Goal: Browse casually: Explore the website without a specific task or goal

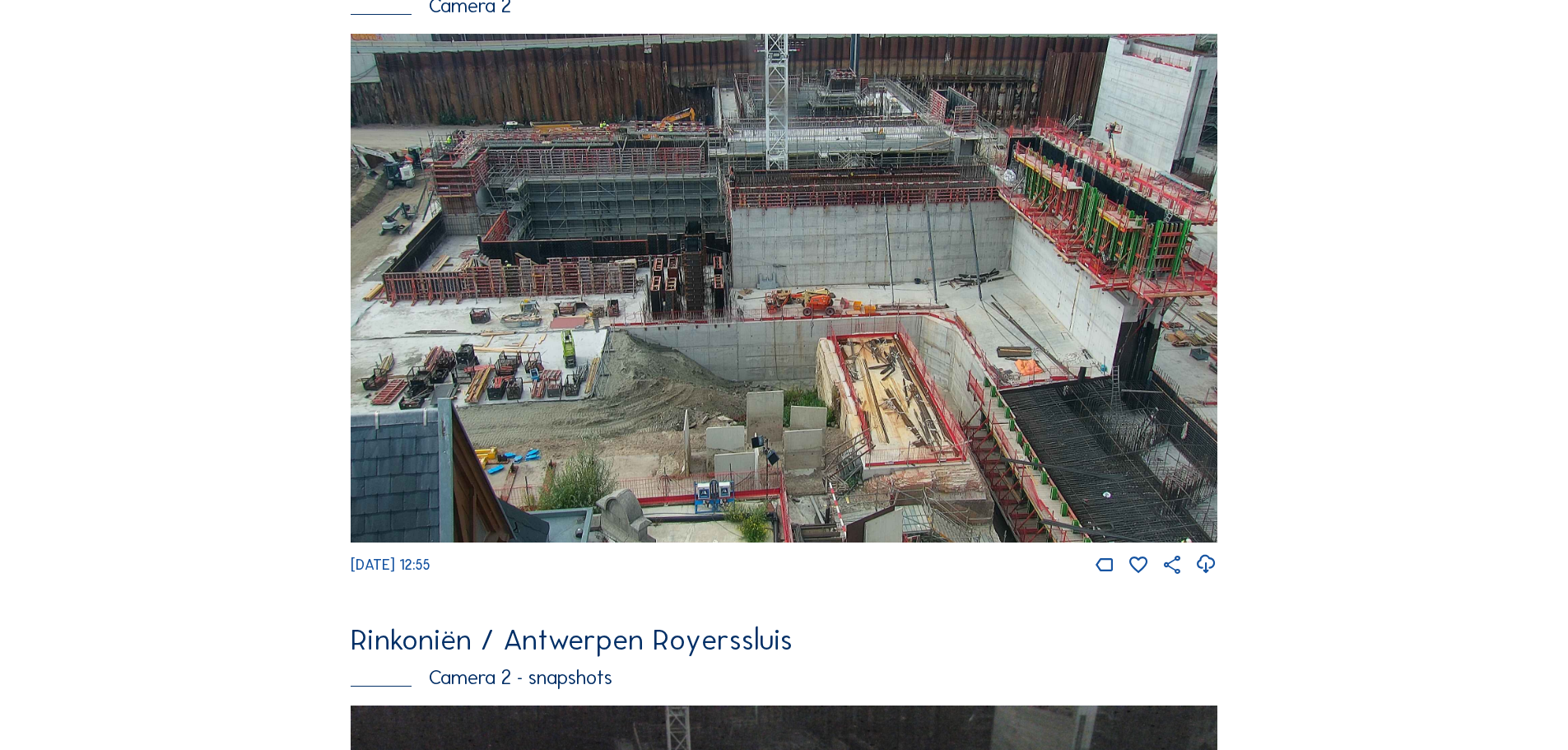
scroll to position [247, 0]
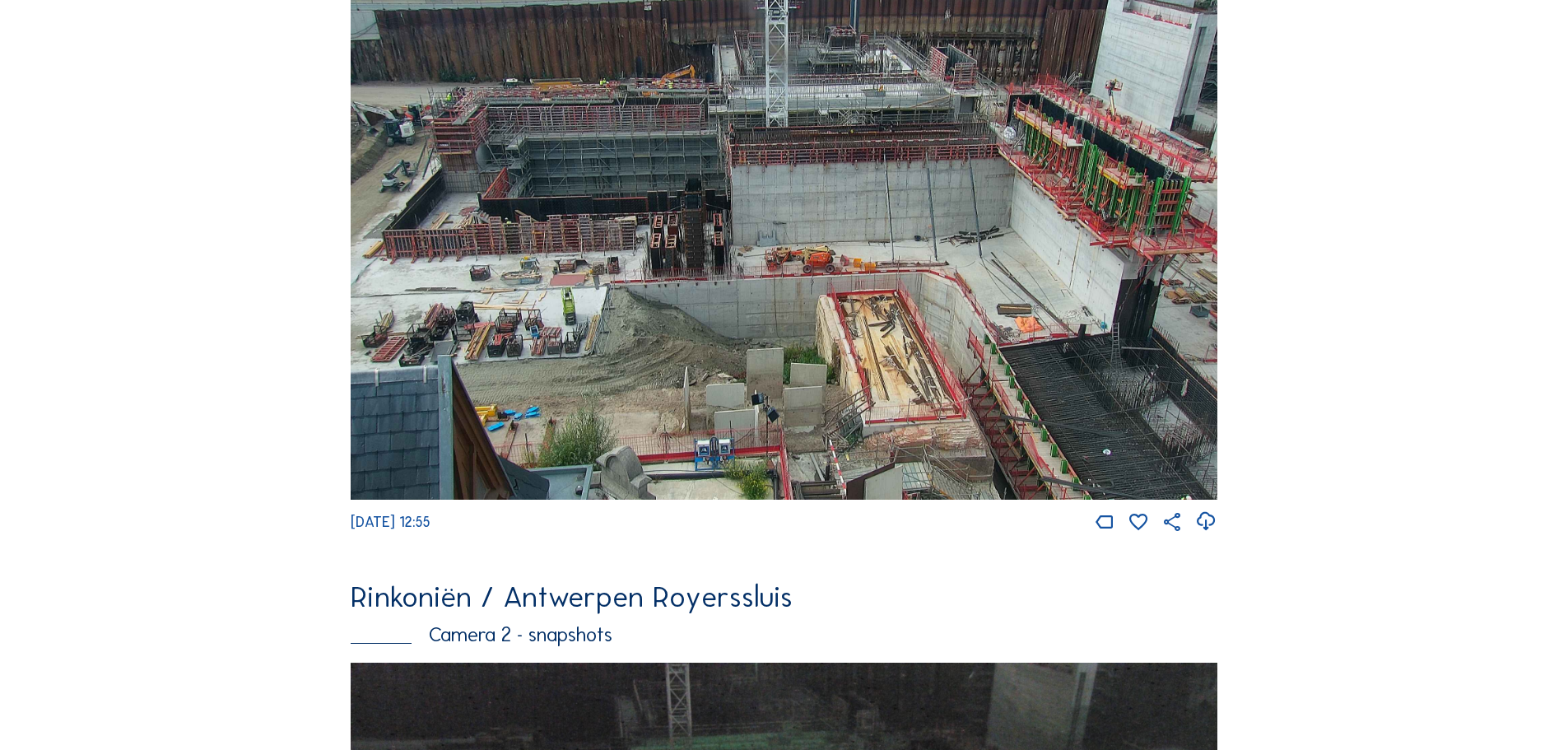
click at [1018, 362] on img at bounding box center [784, 245] width 867 height 508
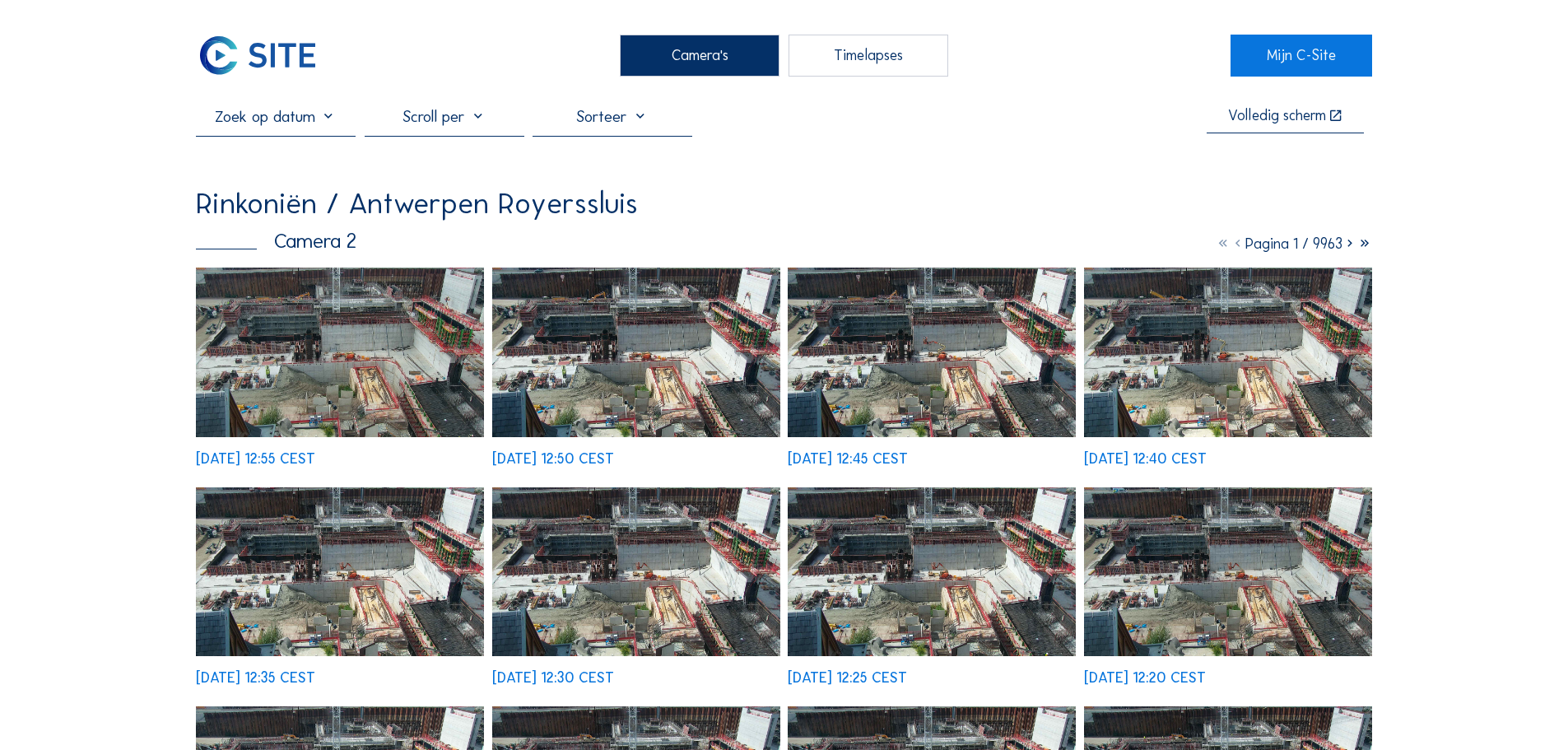
click at [424, 554] on img at bounding box center [339, 571] width 288 height 169
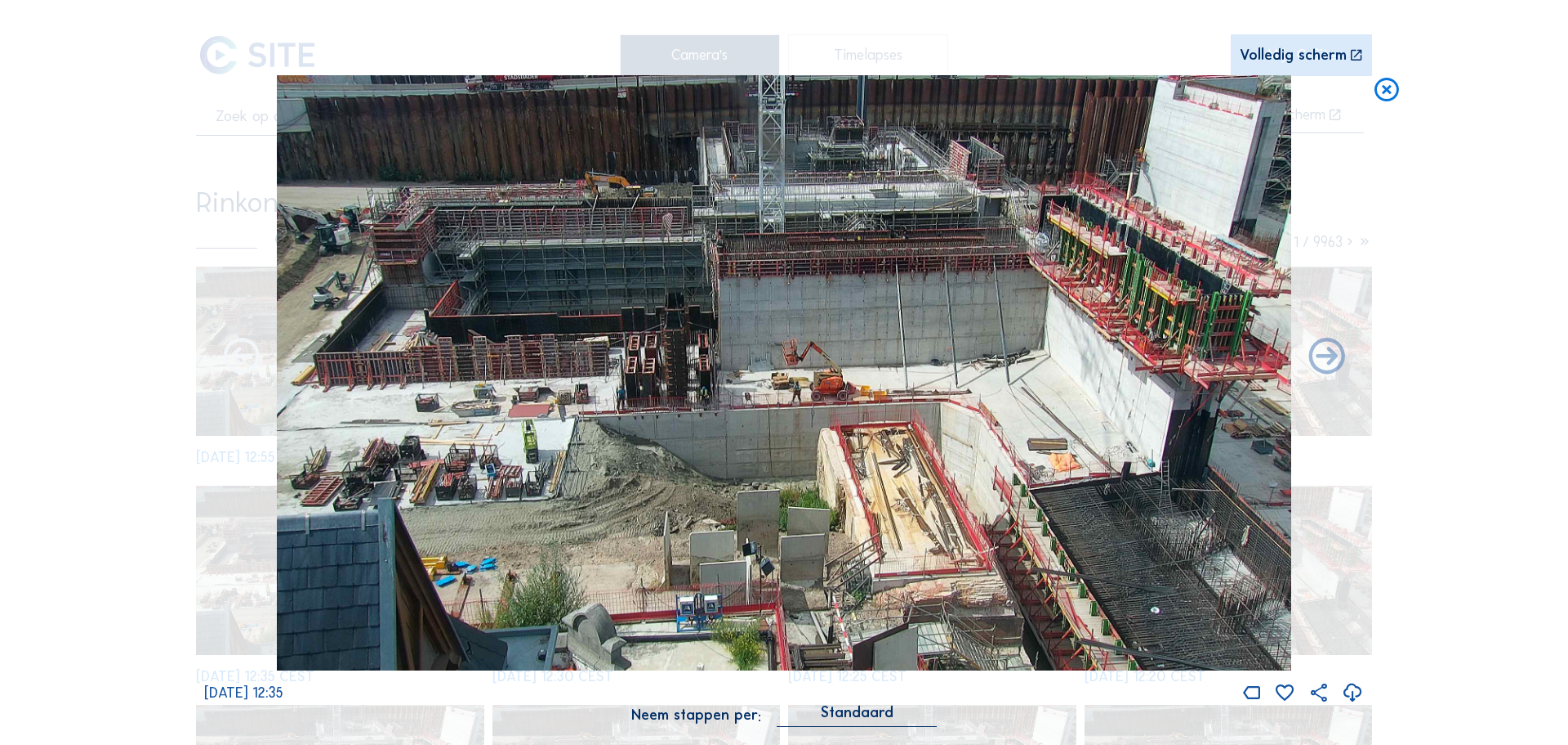
click at [237, 354] on icon at bounding box center [241, 357] width 43 height 44
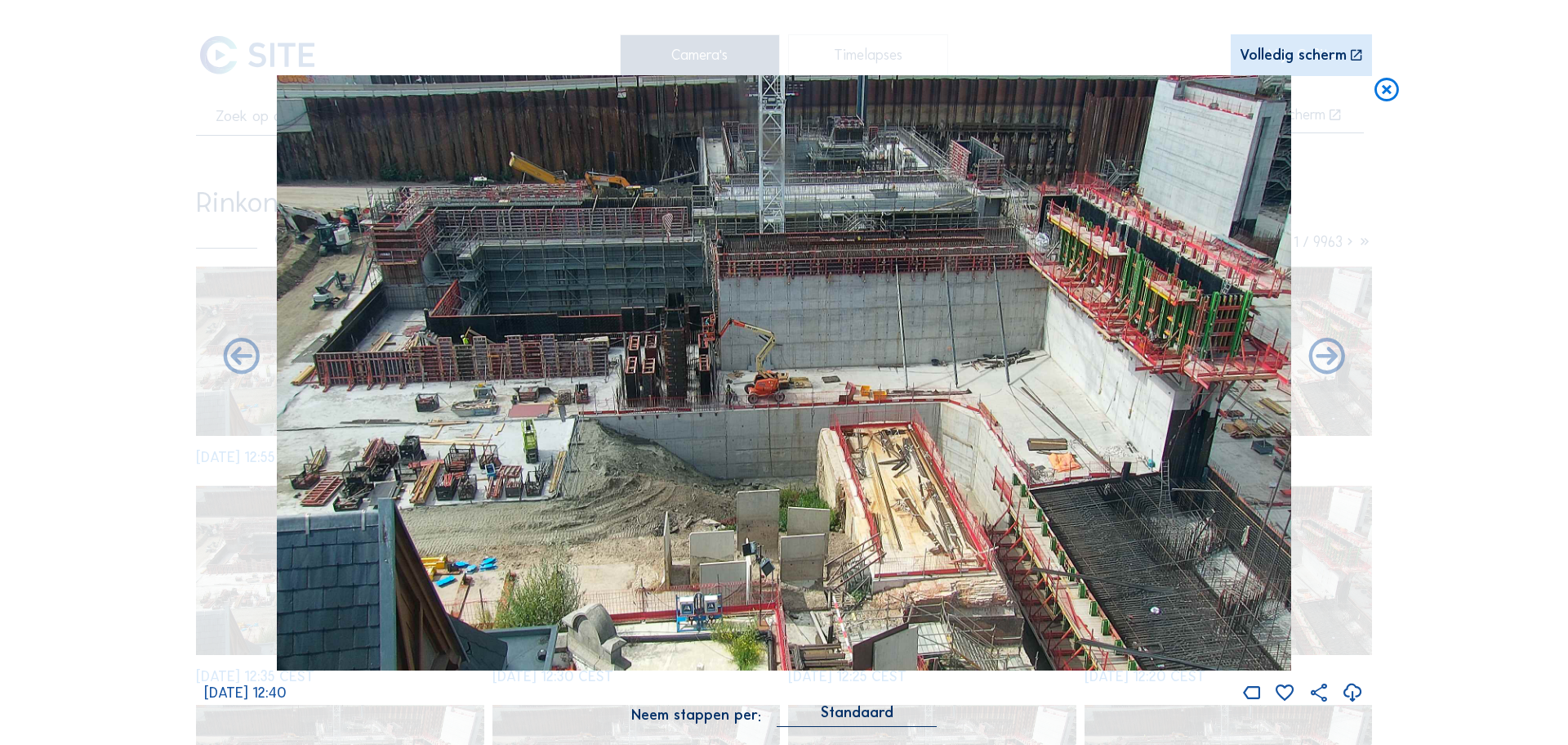
click at [237, 354] on icon at bounding box center [241, 357] width 43 height 44
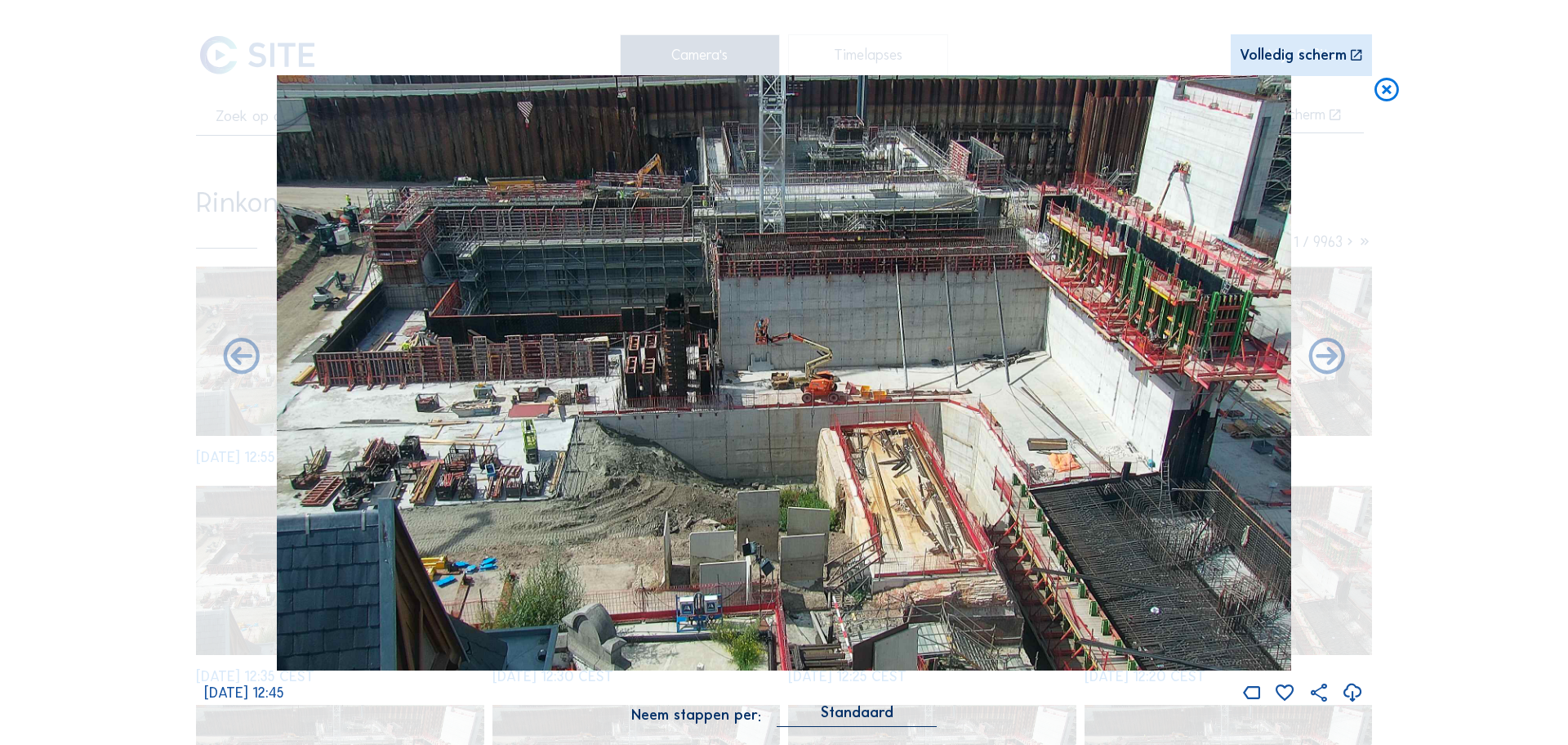
click at [237, 354] on icon at bounding box center [241, 357] width 43 height 44
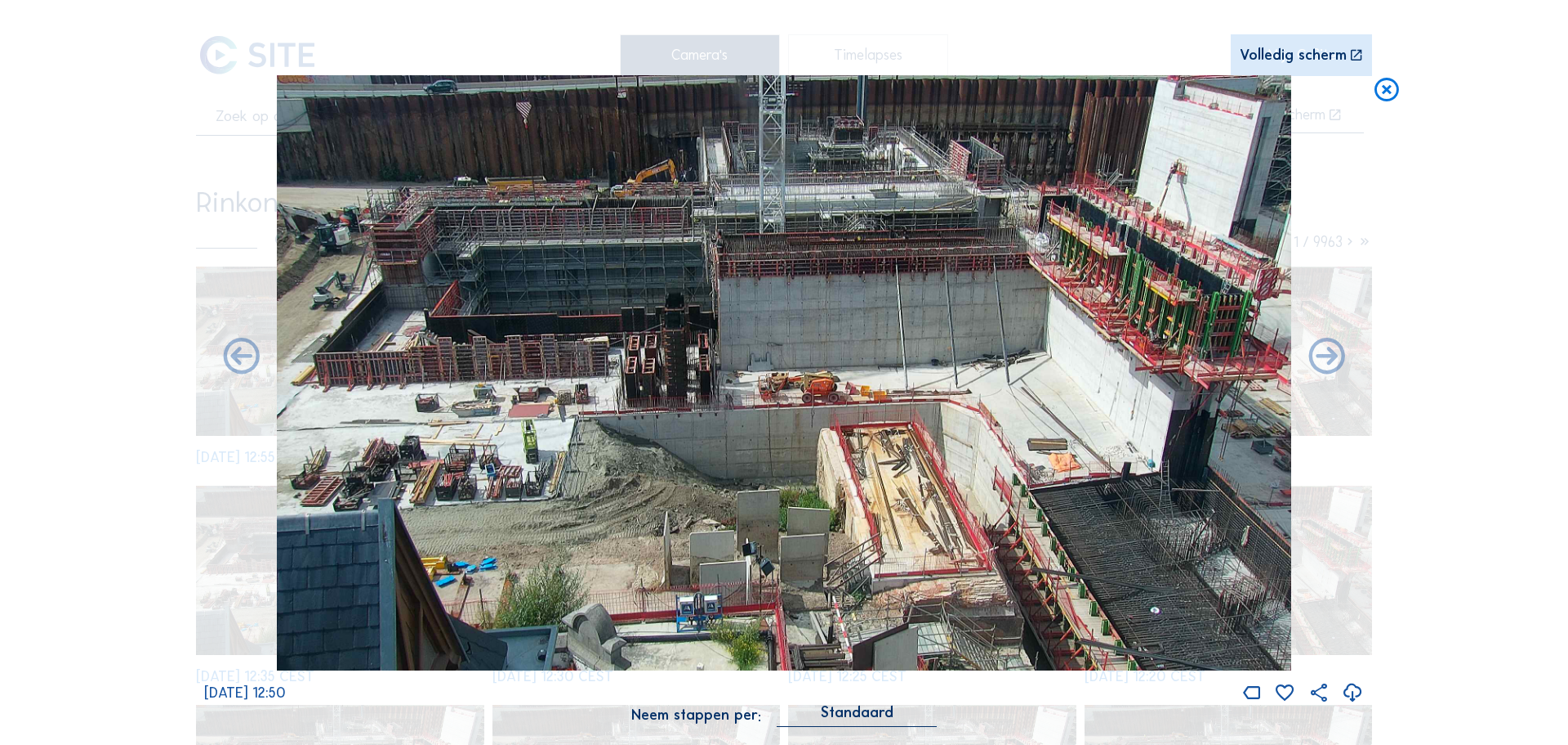
click at [237, 354] on icon at bounding box center [241, 357] width 43 height 44
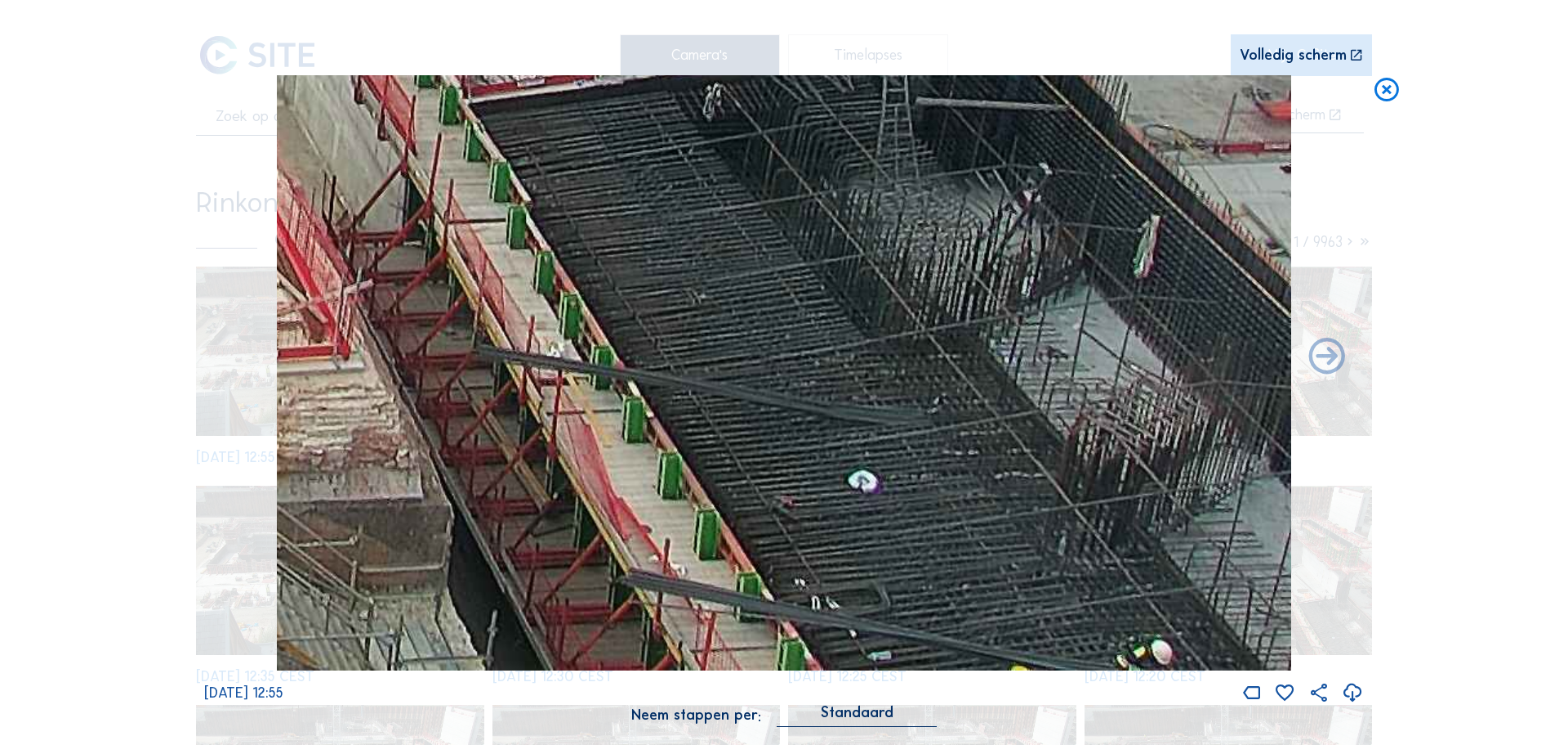
drag, startPoint x: 1234, startPoint y: 599, endPoint x: 1087, endPoint y: 401, distance: 246.6
click at [1087, 401] on img at bounding box center [784, 373] width 1015 height 596
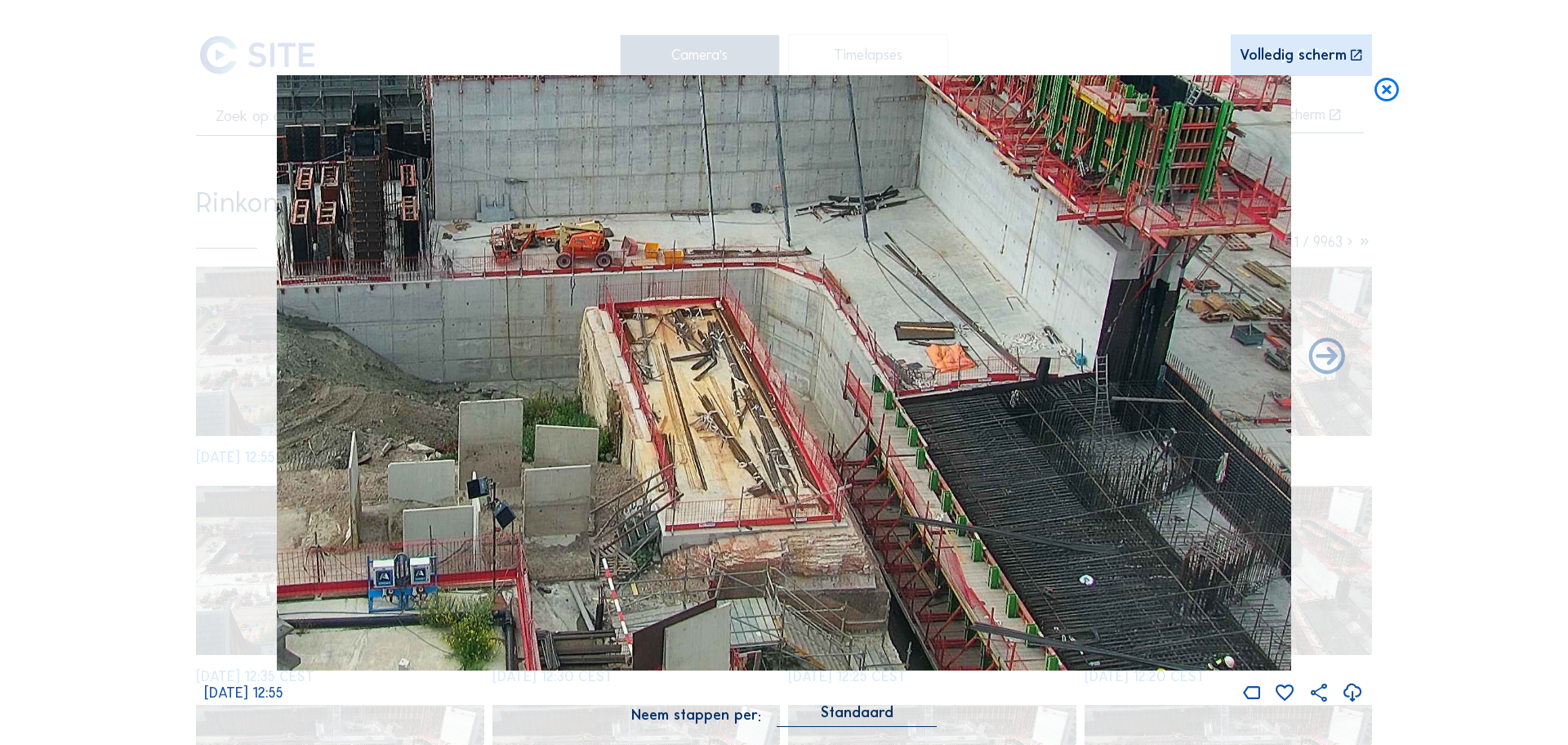
click at [1391, 88] on icon at bounding box center [1387, 91] width 30 height 30
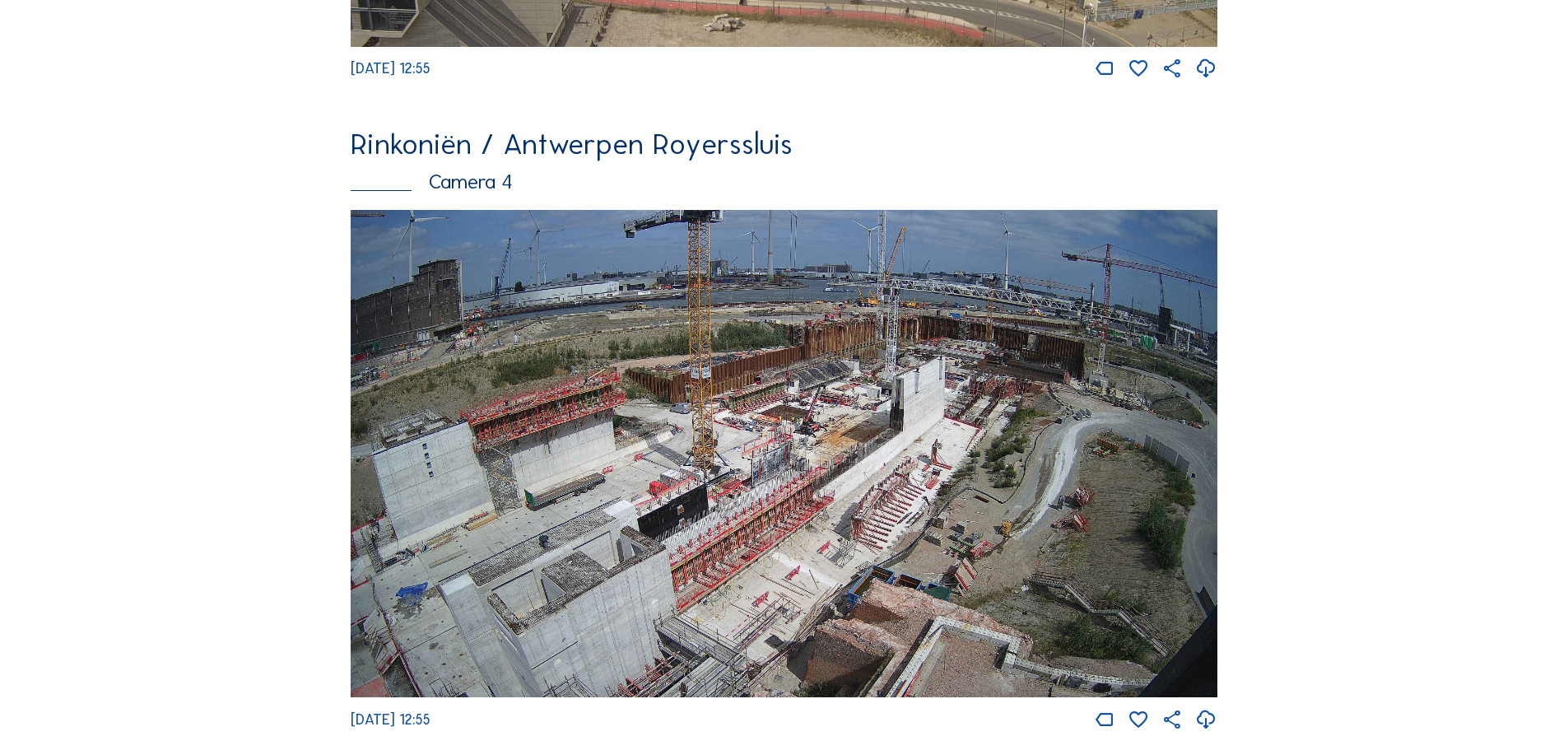
scroll to position [2716, 0]
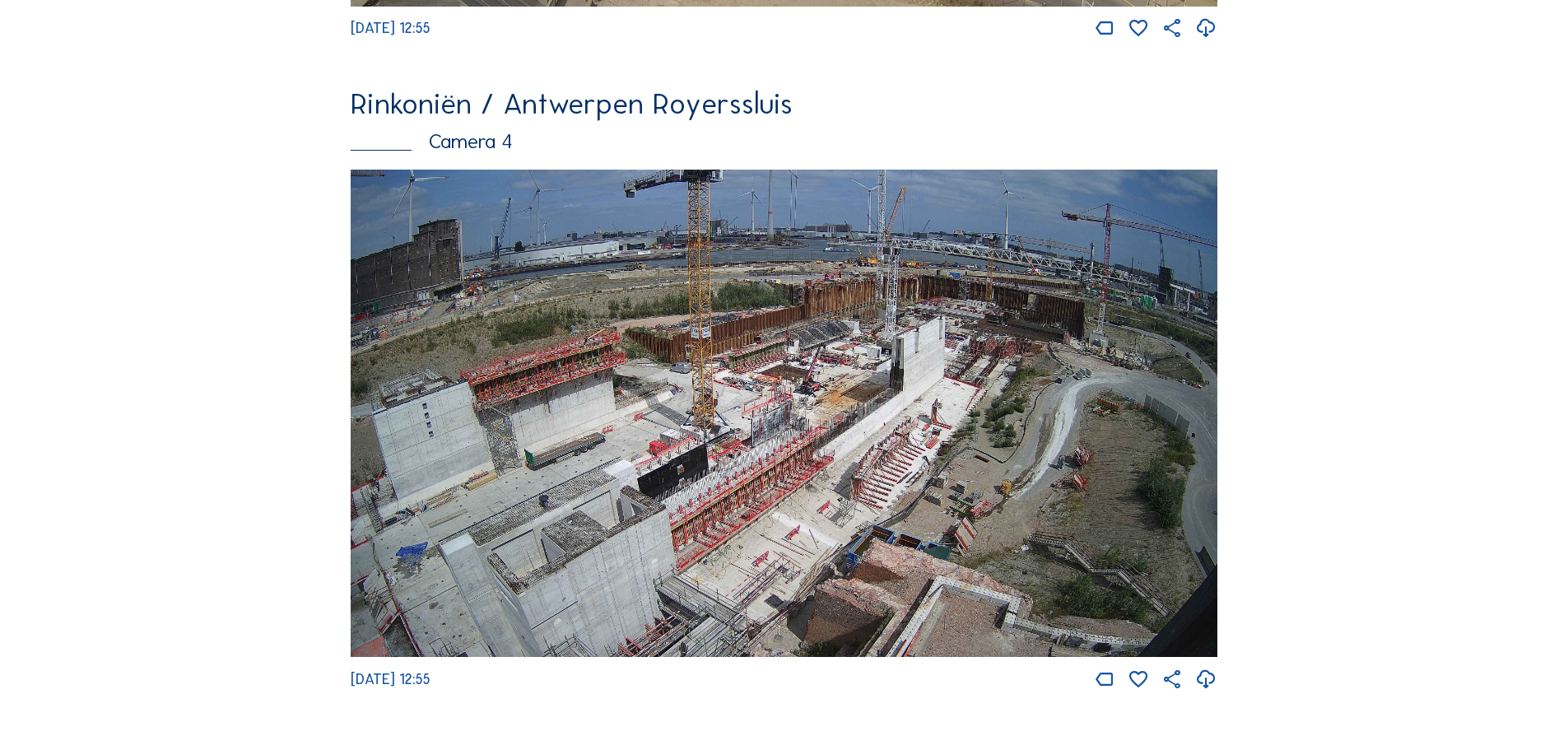
click at [738, 510] on img at bounding box center [784, 413] width 867 height 488
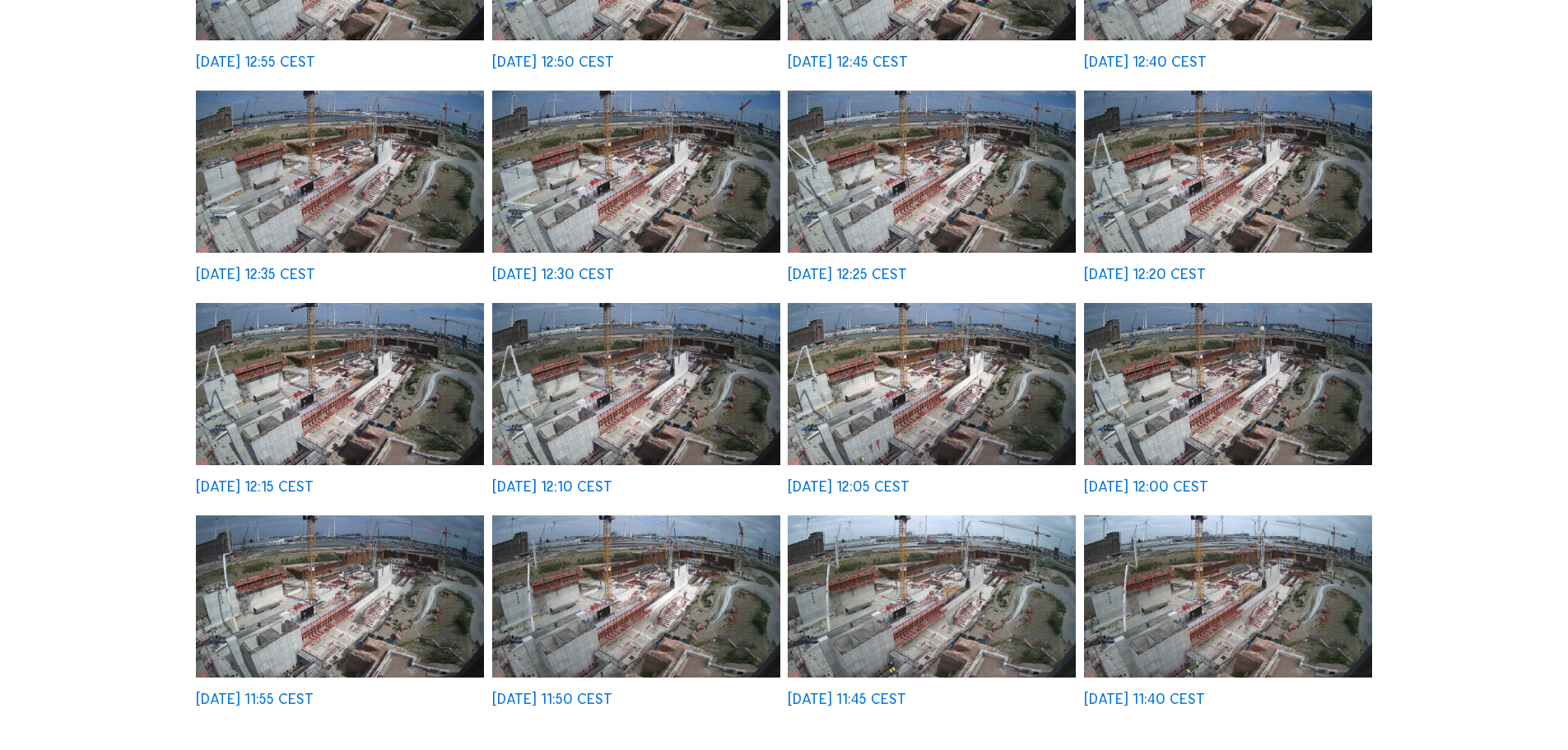
scroll to position [412, 0]
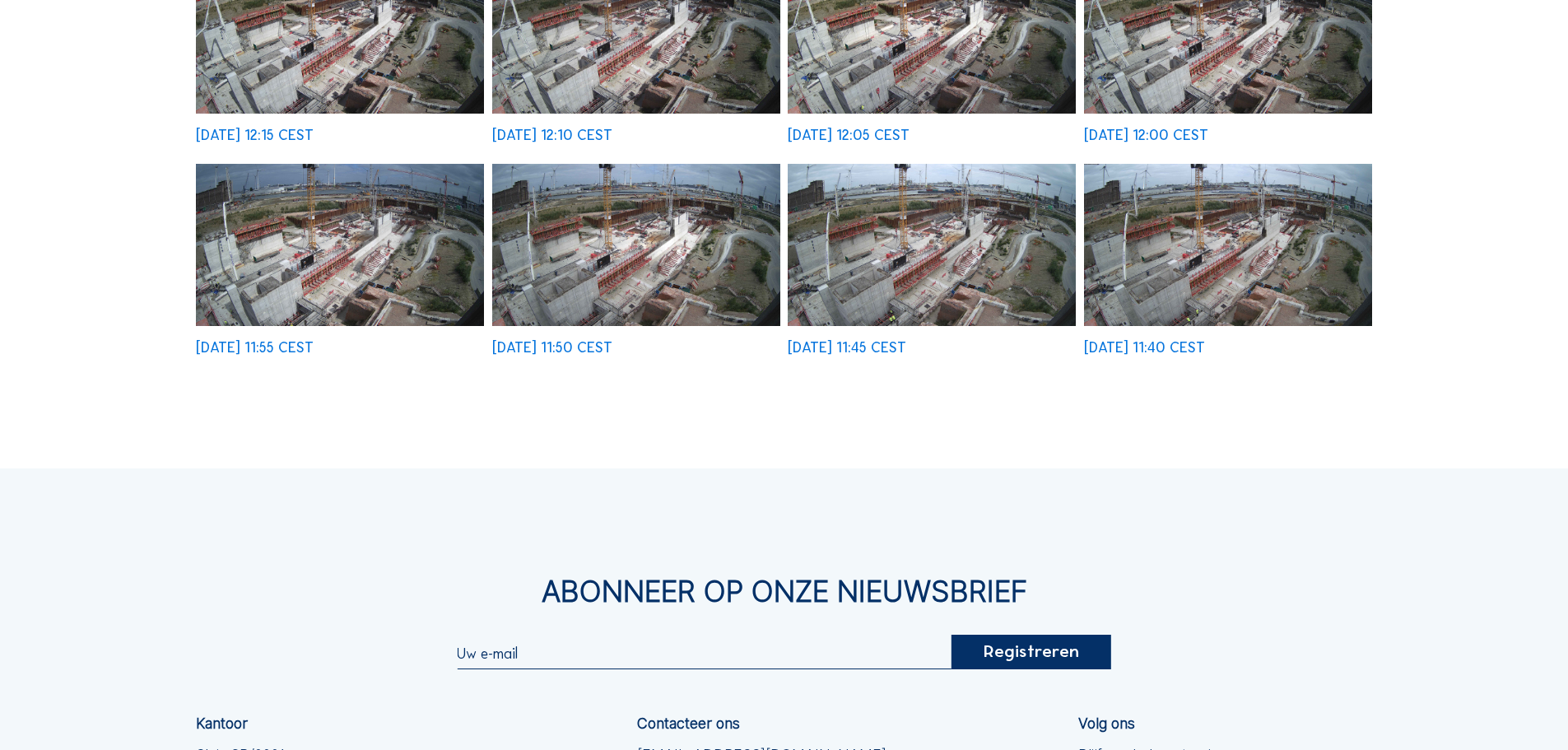
click at [1191, 243] on img at bounding box center [1228, 245] width 288 height 162
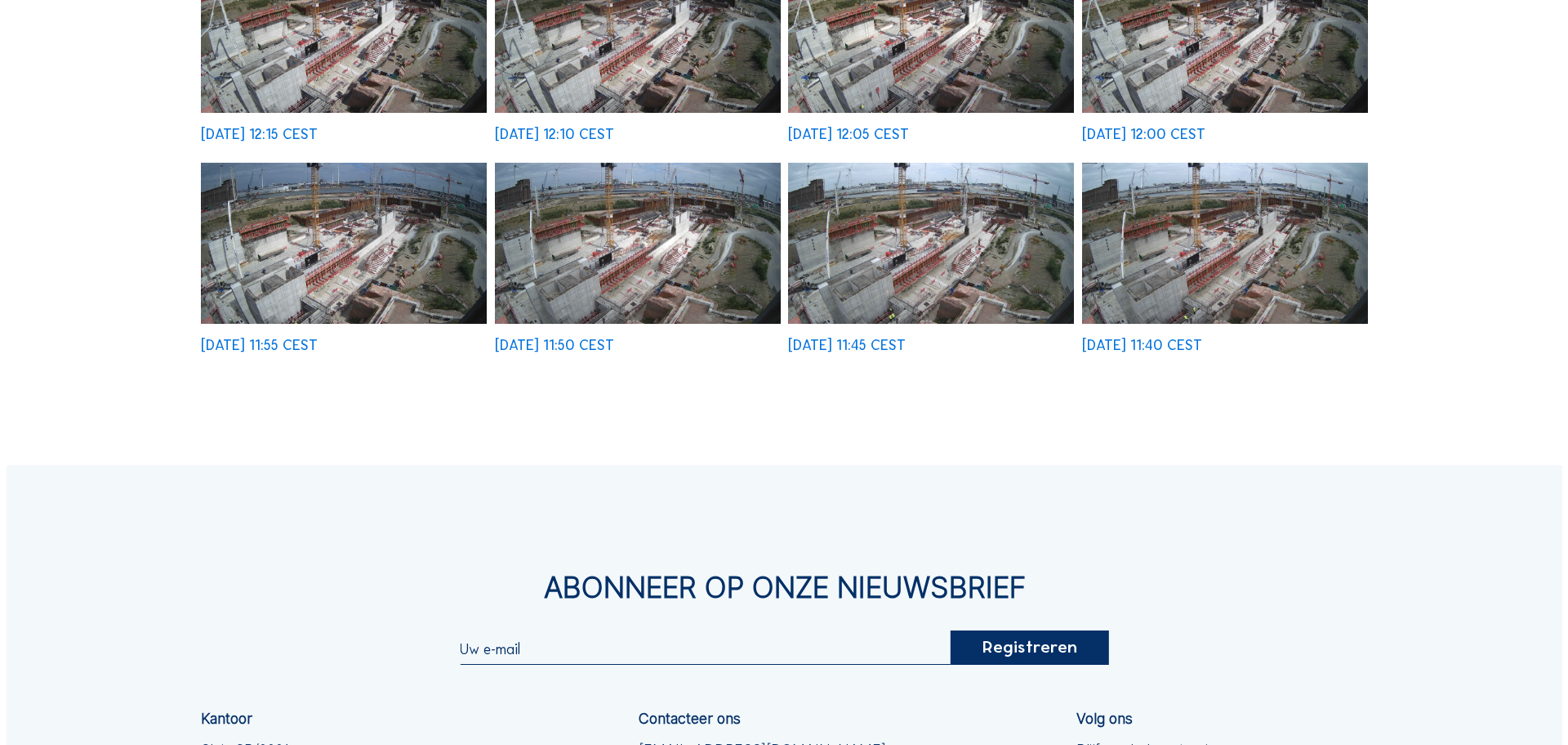
scroll to position [739, 0]
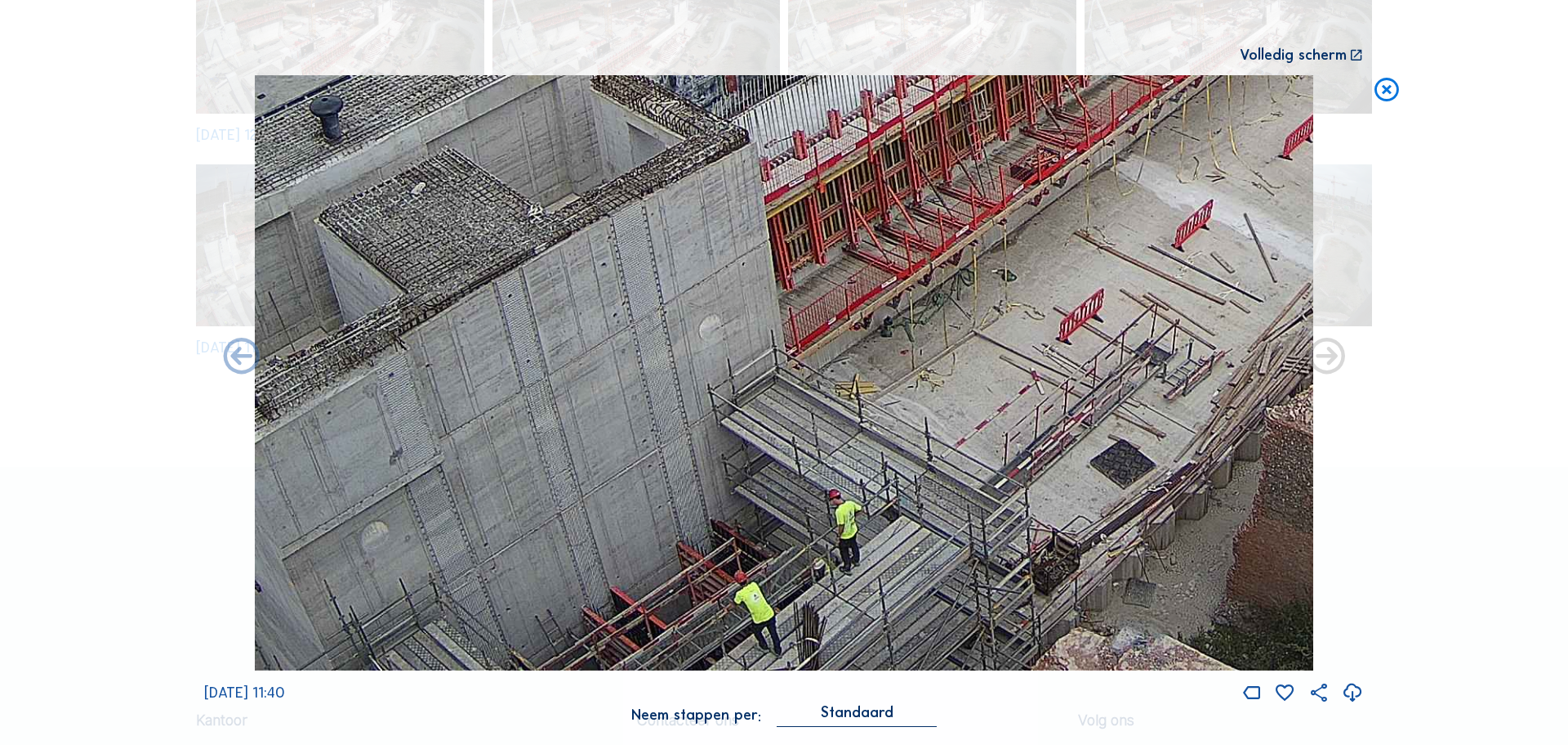
drag, startPoint x: 698, startPoint y: 589, endPoint x: 823, endPoint y: 439, distance: 195.3
click at [823, 439] on img at bounding box center [784, 373] width 1059 height 596
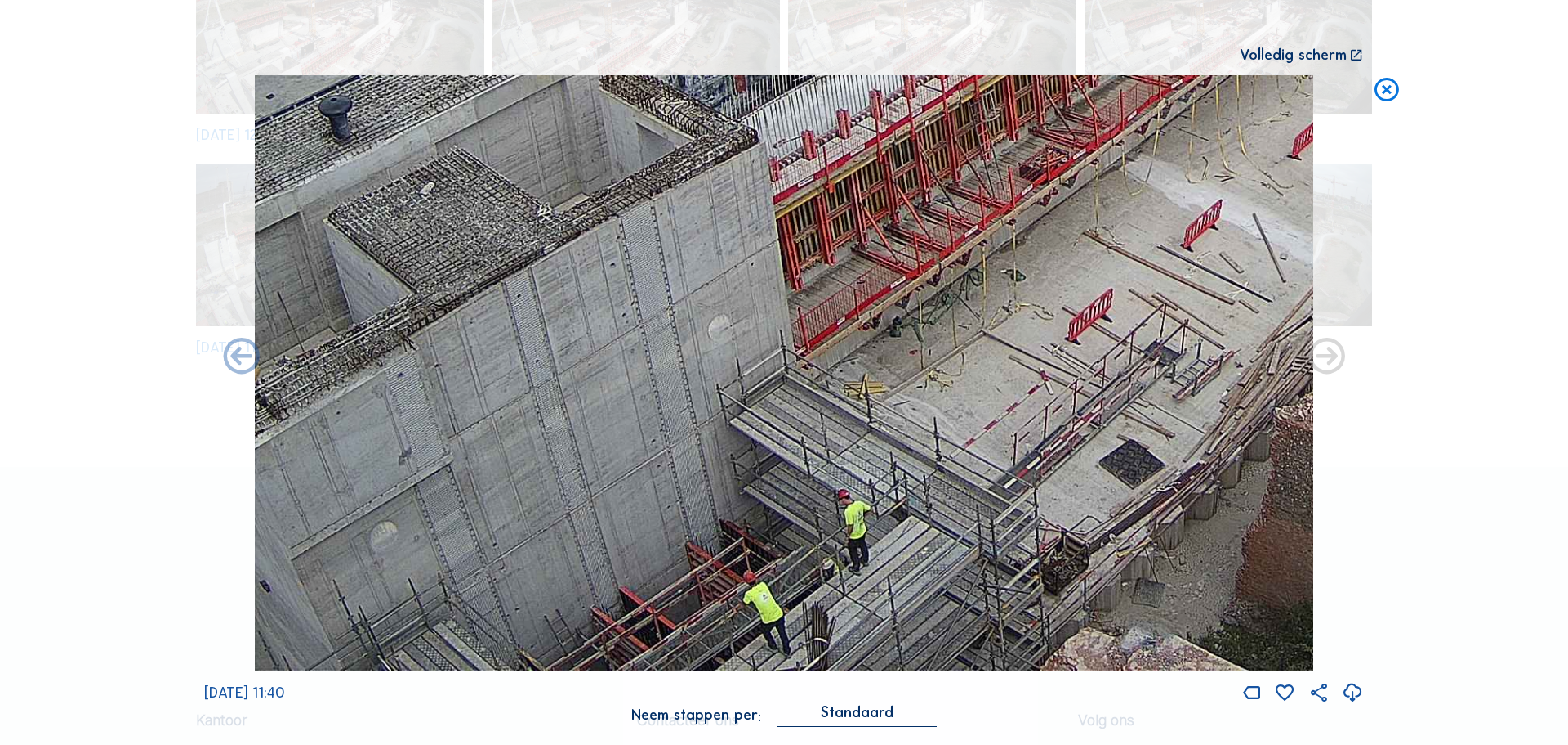
click at [1380, 88] on icon at bounding box center [1387, 91] width 30 height 30
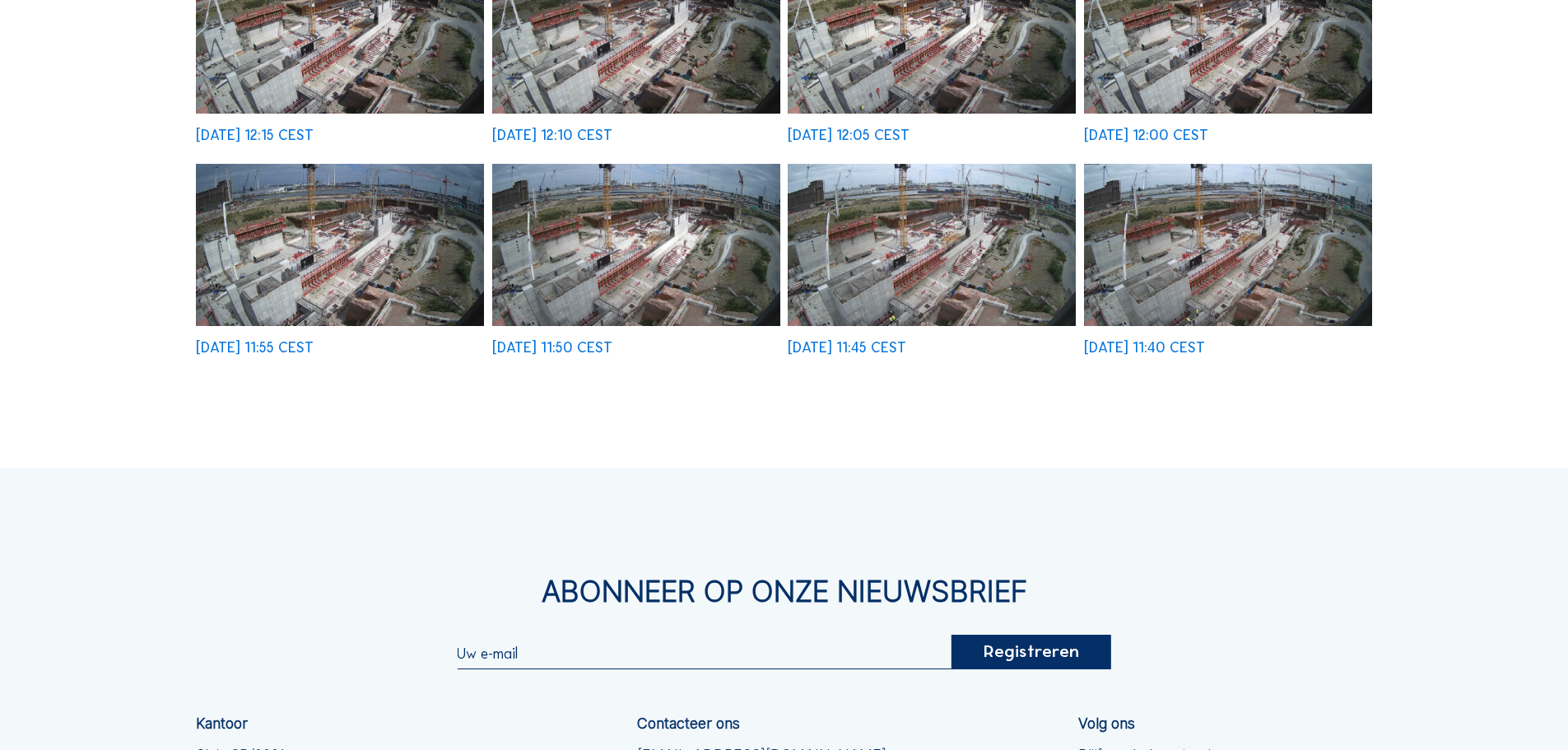
click at [1127, 230] on img at bounding box center [1228, 245] width 288 height 162
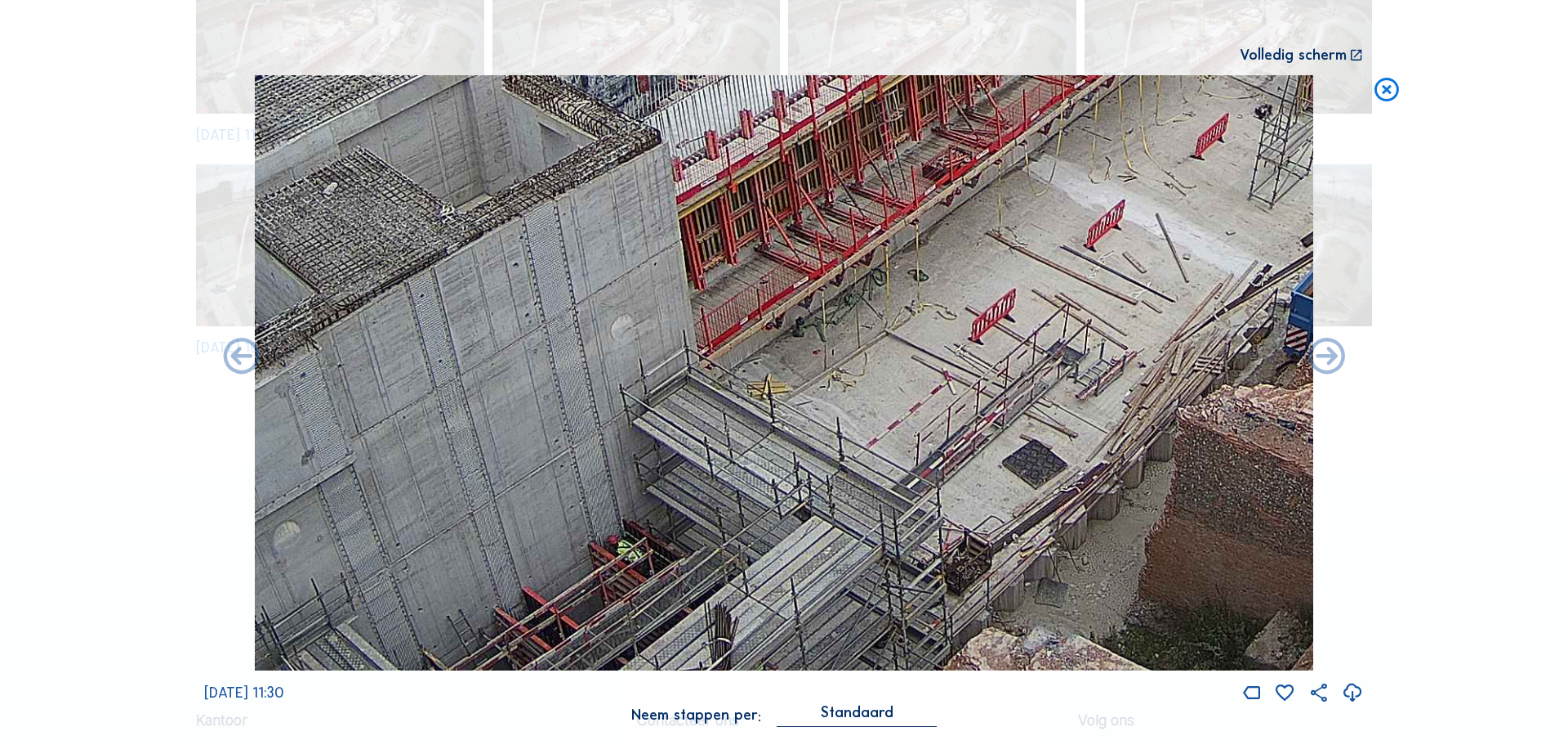
drag, startPoint x: 664, startPoint y: 621, endPoint x: 724, endPoint y: 446, distance: 185.0
click at [723, 446] on img at bounding box center [784, 373] width 1059 height 596
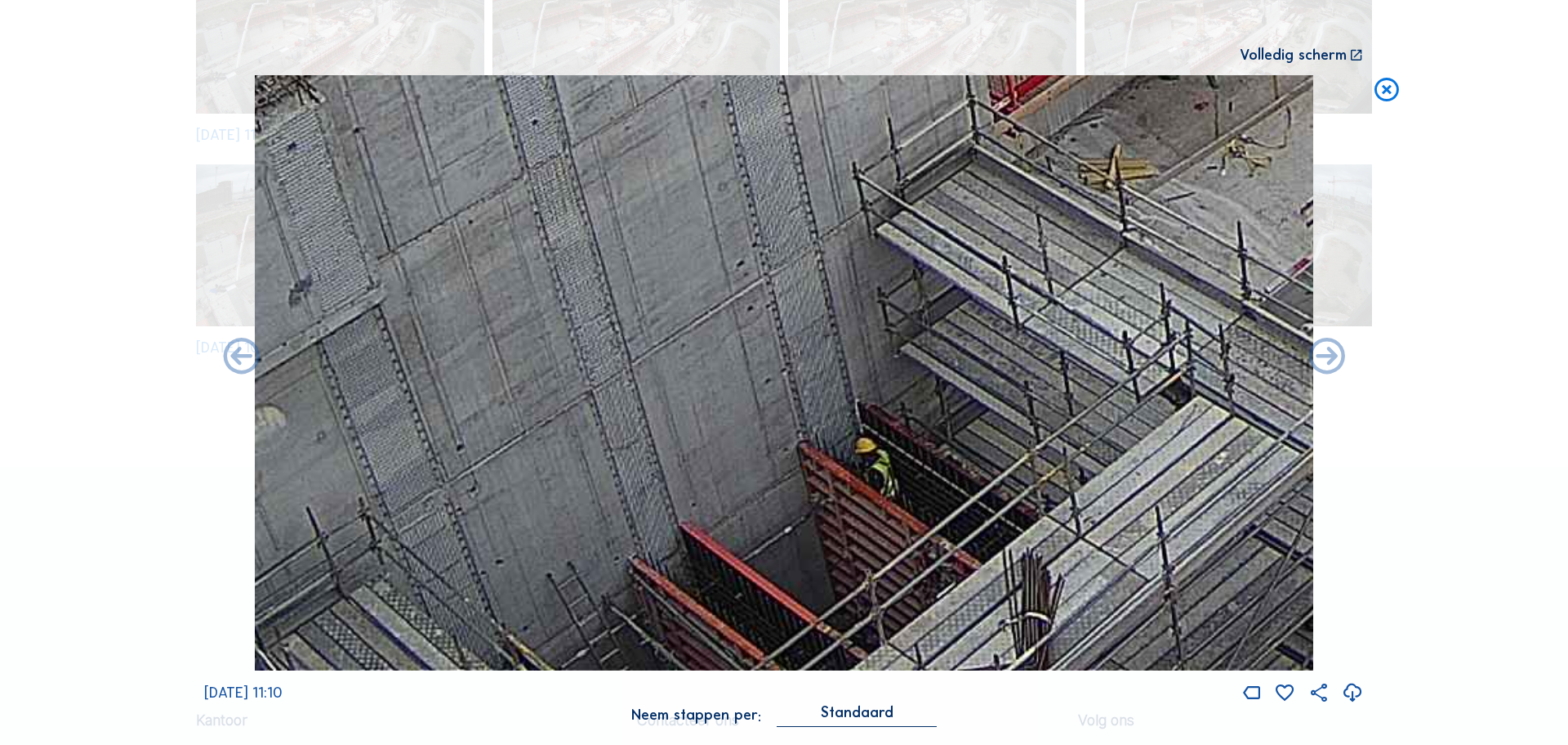
drag, startPoint x: 530, startPoint y: 538, endPoint x: 549, endPoint y: 383, distance: 156.2
click at [572, 370] on img at bounding box center [784, 373] width 1059 height 596
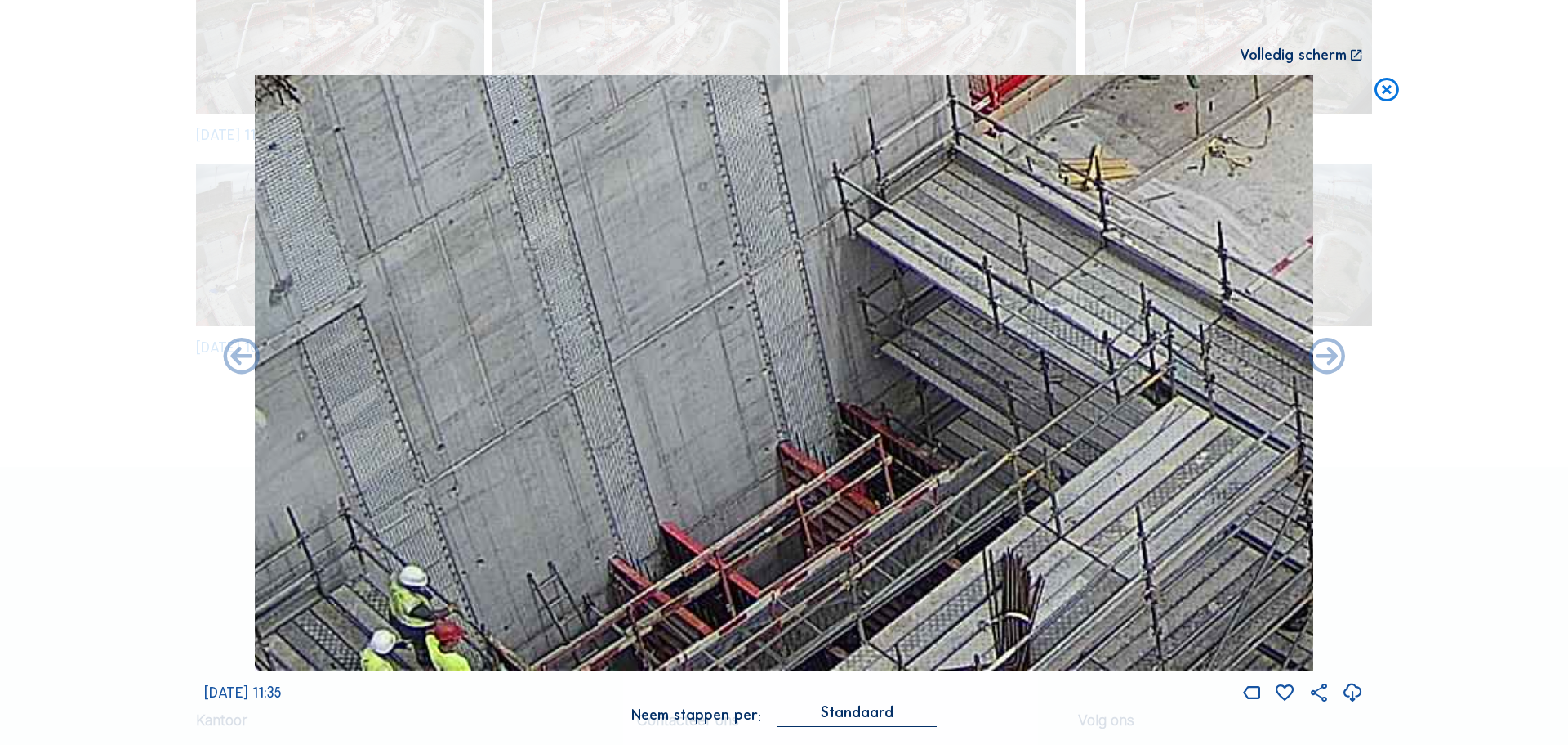
drag, startPoint x: 513, startPoint y: 499, endPoint x: 487, endPoint y: 445, distance: 59.9
click at [487, 446] on img at bounding box center [784, 373] width 1059 height 596
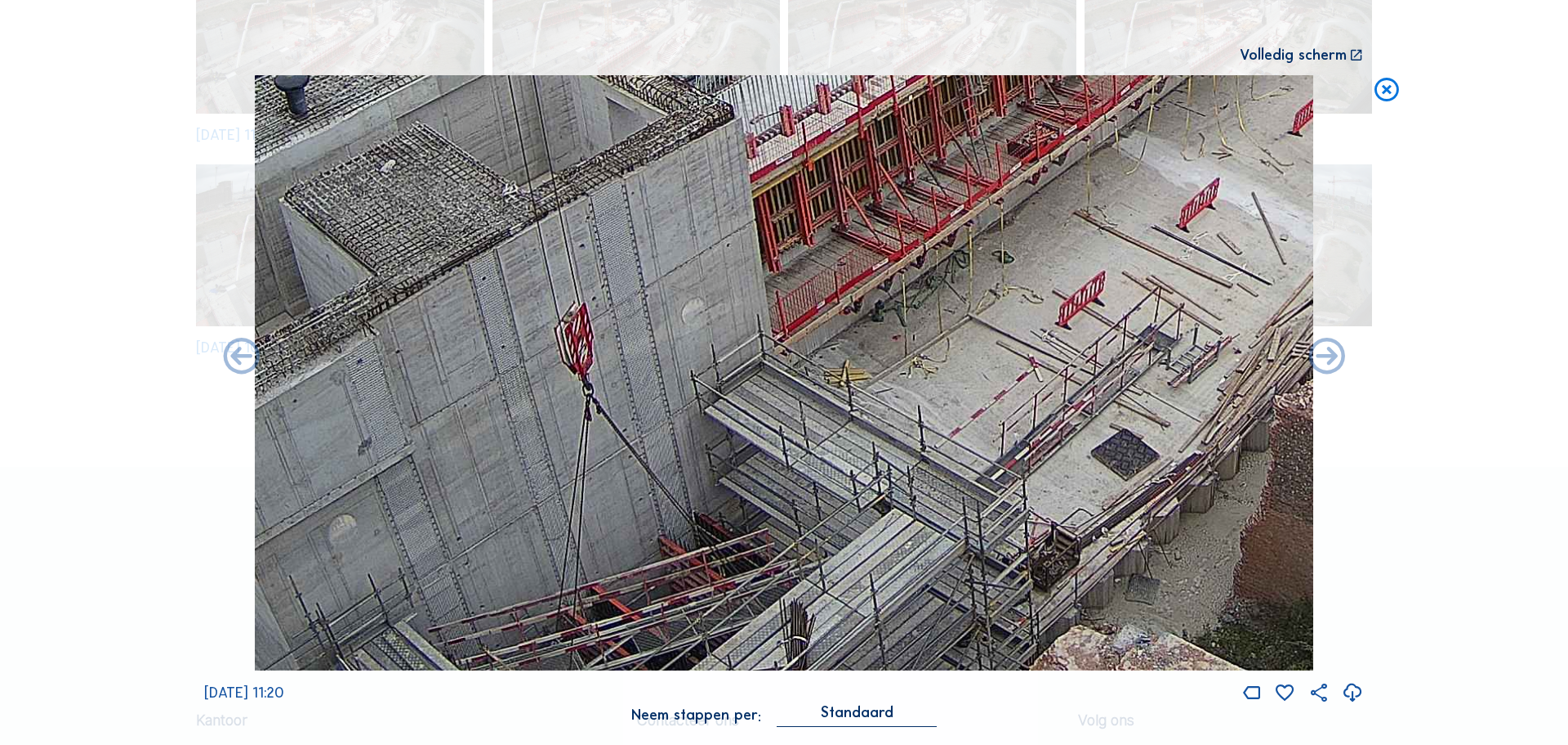
click at [1395, 87] on icon at bounding box center [1387, 91] width 30 height 30
